Goal: Information Seeking & Learning: Learn about a topic

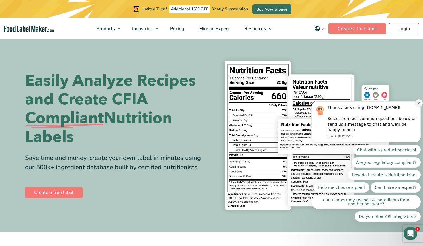
click at [420, 104] on icon "Dismiss notification" at bounding box center [418, 102] width 3 height 3
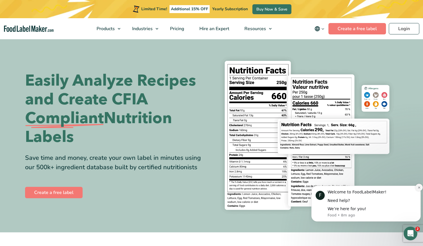
click at [419, 187] on icon "Dismiss notification" at bounding box center [418, 187] width 3 height 3
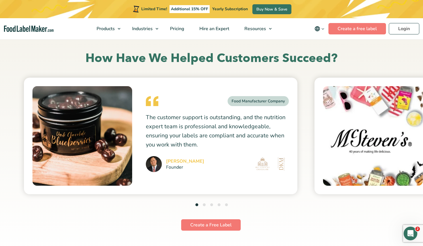
scroll to position [1524, 0]
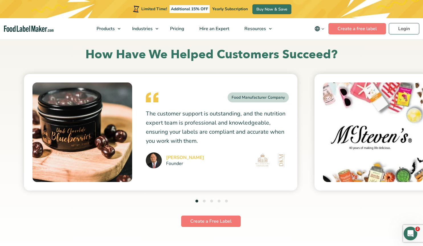
click at [204, 200] on button "2" at bounding box center [204, 201] width 3 height 3
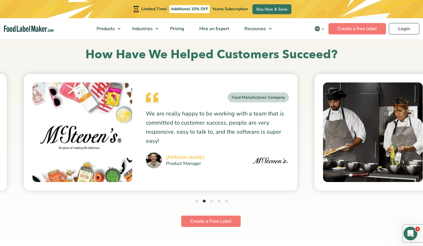
click at [212, 201] on button "3" at bounding box center [211, 201] width 3 height 3
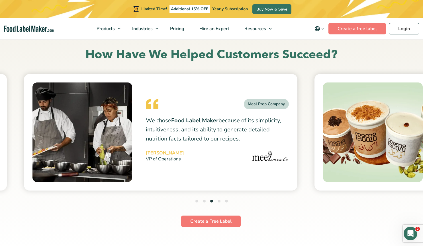
click at [218, 201] on button "4" at bounding box center [219, 201] width 3 height 3
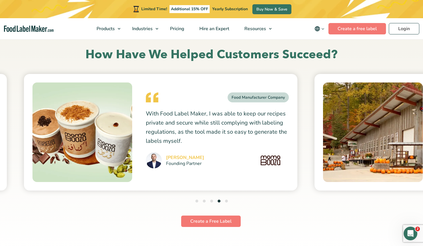
click at [227, 201] on button "5" at bounding box center [226, 201] width 3 height 3
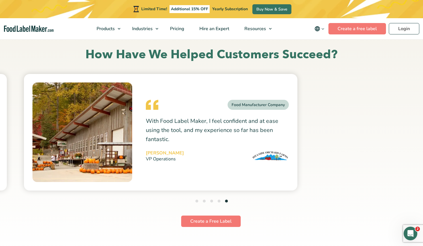
click at [219, 200] on button "4" at bounding box center [219, 201] width 3 height 3
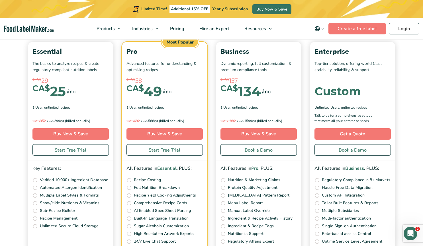
scroll to position [1973, 0]
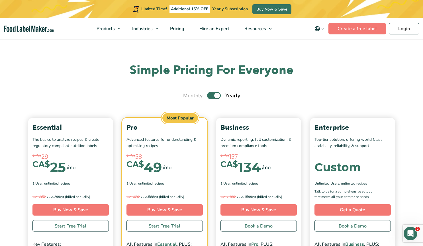
click at [215, 95] on label "Toggle" at bounding box center [214, 95] width 14 height 7
click at [188, 95] on input "Toggle" at bounding box center [186, 96] width 4 height 4
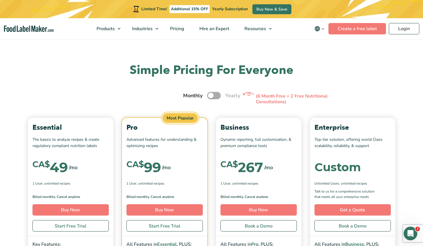
click at [215, 95] on label "Toggle" at bounding box center [214, 95] width 14 height 7
click at [188, 95] on input "Toggle" at bounding box center [186, 96] width 4 height 4
checkbox input "true"
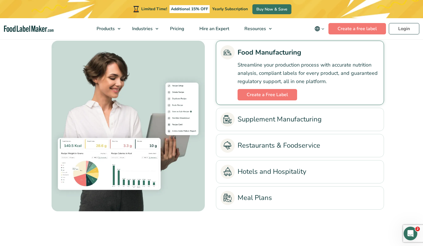
scroll to position [1294, 0]
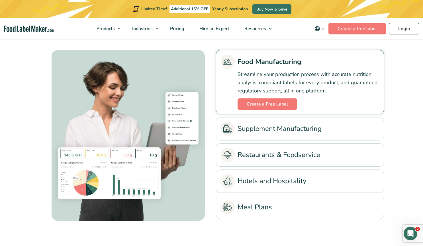
click at [268, 135] on link "Supplement Manufacturing" at bounding box center [299, 129] width 159 height 14
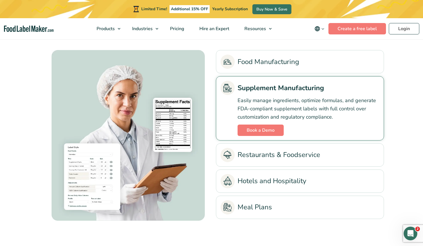
click at [272, 152] on link "Restaurants & Foodservice" at bounding box center [299, 155] width 159 height 14
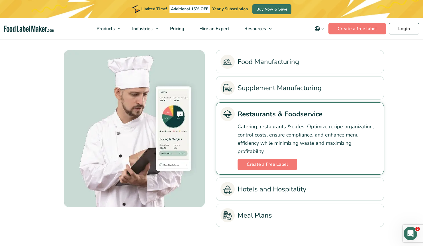
click at [288, 188] on link "Hotels and Hospitality" at bounding box center [299, 189] width 159 height 14
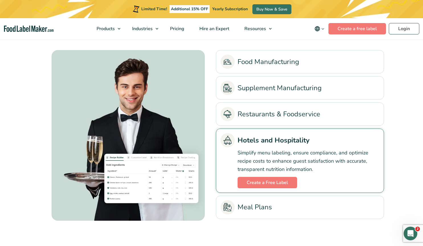
click at [286, 208] on link "Meal Plans" at bounding box center [299, 207] width 159 height 14
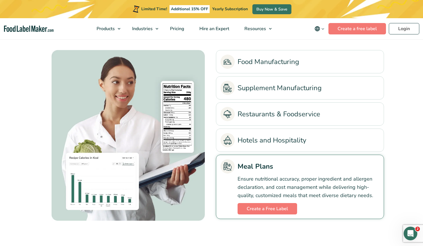
click at [274, 62] on link "Food Manufacturing" at bounding box center [299, 62] width 159 height 14
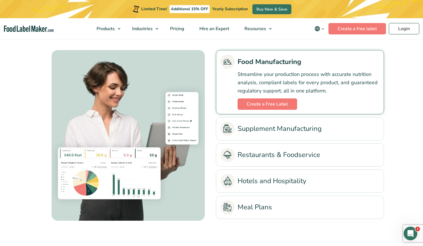
click at [278, 130] on link "Supplement Manufacturing" at bounding box center [299, 129] width 159 height 14
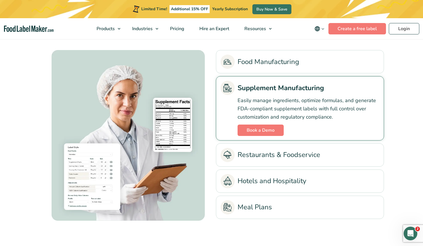
click at [276, 155] on link "Restaurants & Foodservice" at bounding box center [299, 155] width 159 height 14
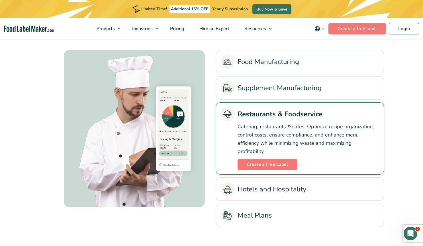
click at [260, 187] on link "Hotels and Hospitality" at bounding box center [299, 189] width 159 height 14
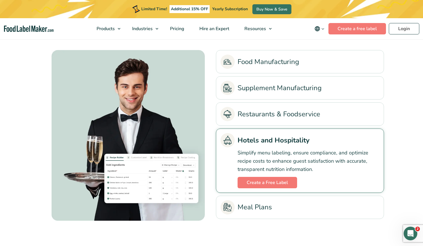
click at [258, 209] on link "Meal Plans" at bounding box center [299, 207] width 159 height 14
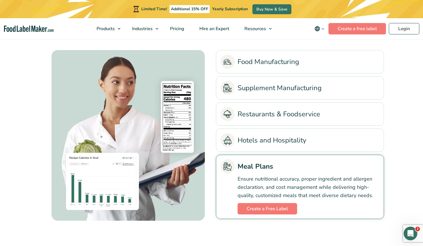
click at [254, 62] on link "Food Manufacturing" at bounding box center [299, 62] width 159 height 14
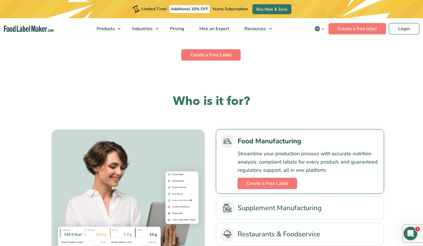
scroll to position [1291, 0]
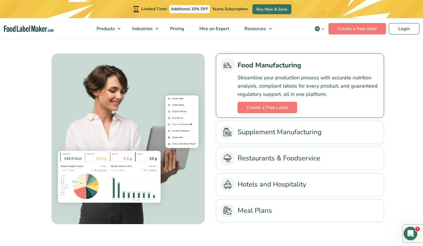
click at [324, 134] on link "Supplement Manufacturing" at bounding box center [299, 132] width 159 height 14
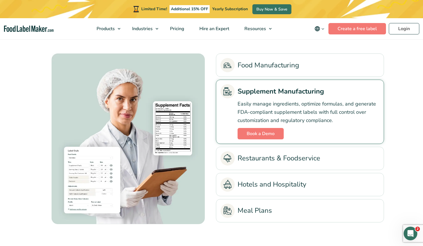
click at [300, 157] on link "Restaurants & Foodservice" at bounding box center [299, 158] width 159 height 14
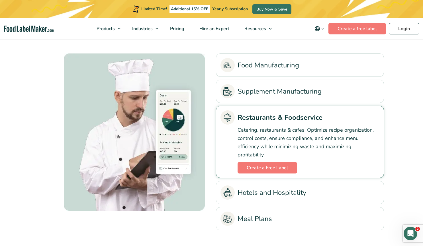
click at [307, 190] on link "Hotels and Hospitality" at bounding box center [299, 193] width 159 height 14
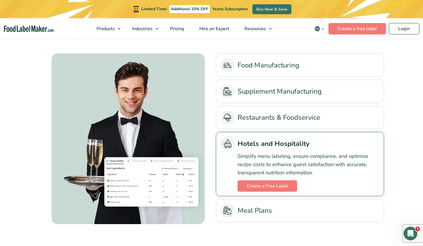
click at [301, 210] on link "Meal Plans" at bounding box center [299, 211] width 159 height 14
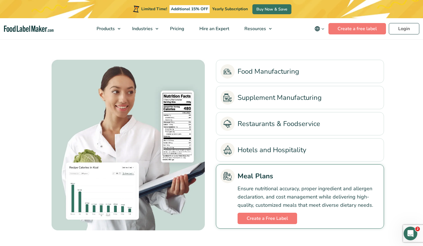
scroll to position [1288, 0]
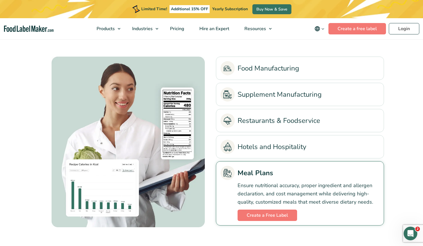
click at [297, 69] on link "Food Manufacturing" at bounding box center [299, 68] width 159 height 14
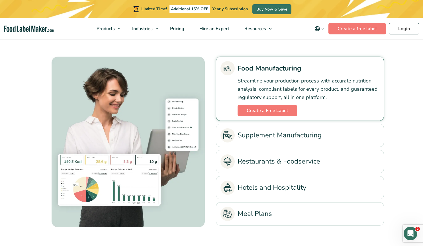
click at [302, 136] on link "Supplement Manufacturing" at bounding box center [299, 135] width 159 height 14
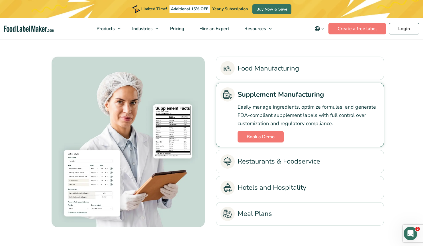
click at [312, 164] on link "Restaurants & Foodservice" at bounding box center [299, 162] width 159 height 14
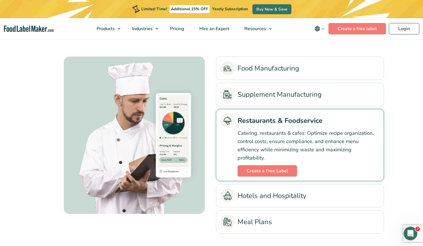
click at [293, 196] on link "Hotels and Hospitality" at bounding box center [299, 196] width 159 height 14
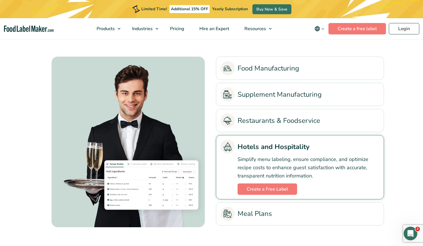
click at [287, 206] on li "Meal Plans Ensure nutritional accuracy, proper ingredient and allergen declarat…" at bounding box center [300, 213] width 168 height 23
click at [259, 215] on link "Meal Plans" at bounding box center [299, 214] width 159 height 14
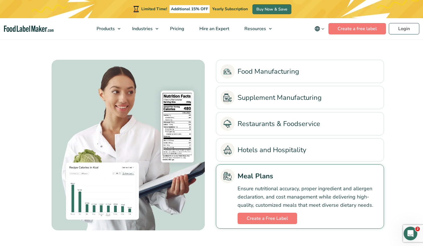
scroll to position [1296, 0]
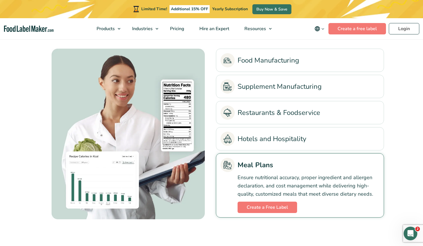
click at [250, 163] on link "Meal Plans" at bounding box center [299, 165] width 159 height 14
click at [269, 49] on li "Food Manufacturing Streamline your production process with accurate nutrition a…" at bounding box center [300, 60] width 168 height 23
click at [268, 55] on link "Food Manufacturing" at bounding box center [299, 60] width 159 height 14
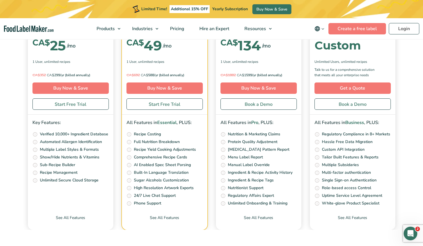
scroll to position [2352, 0]
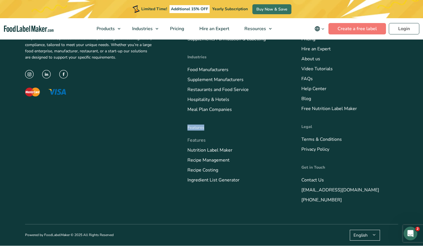
click at [196, 140] on link "Features" at bounding box center [196, 140] width 18 height 6
